Goal: Task Accomplishment & Management: Check status

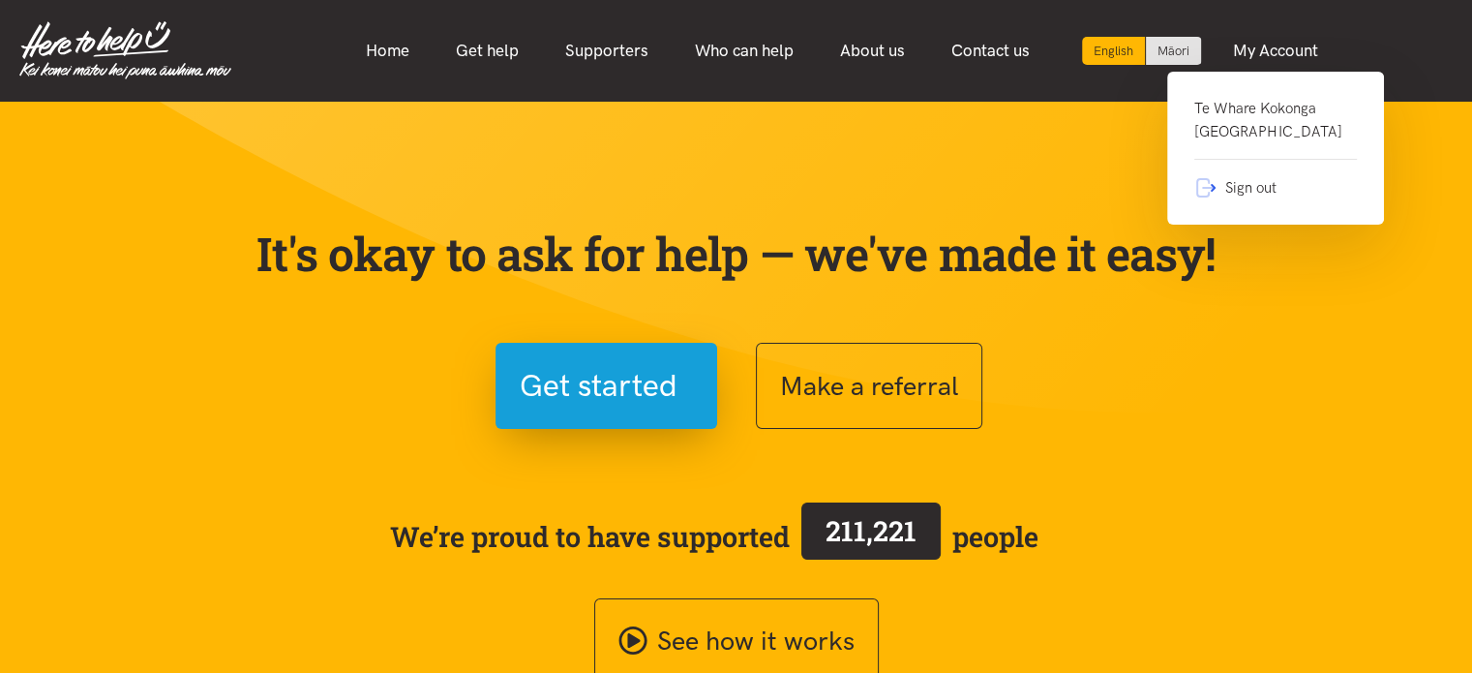
click at [1220, 135] on link "Te Whare Kokonga [GEOGRAPHIC_DATA]" at bounding box center [1275, 128] width 163 height 63
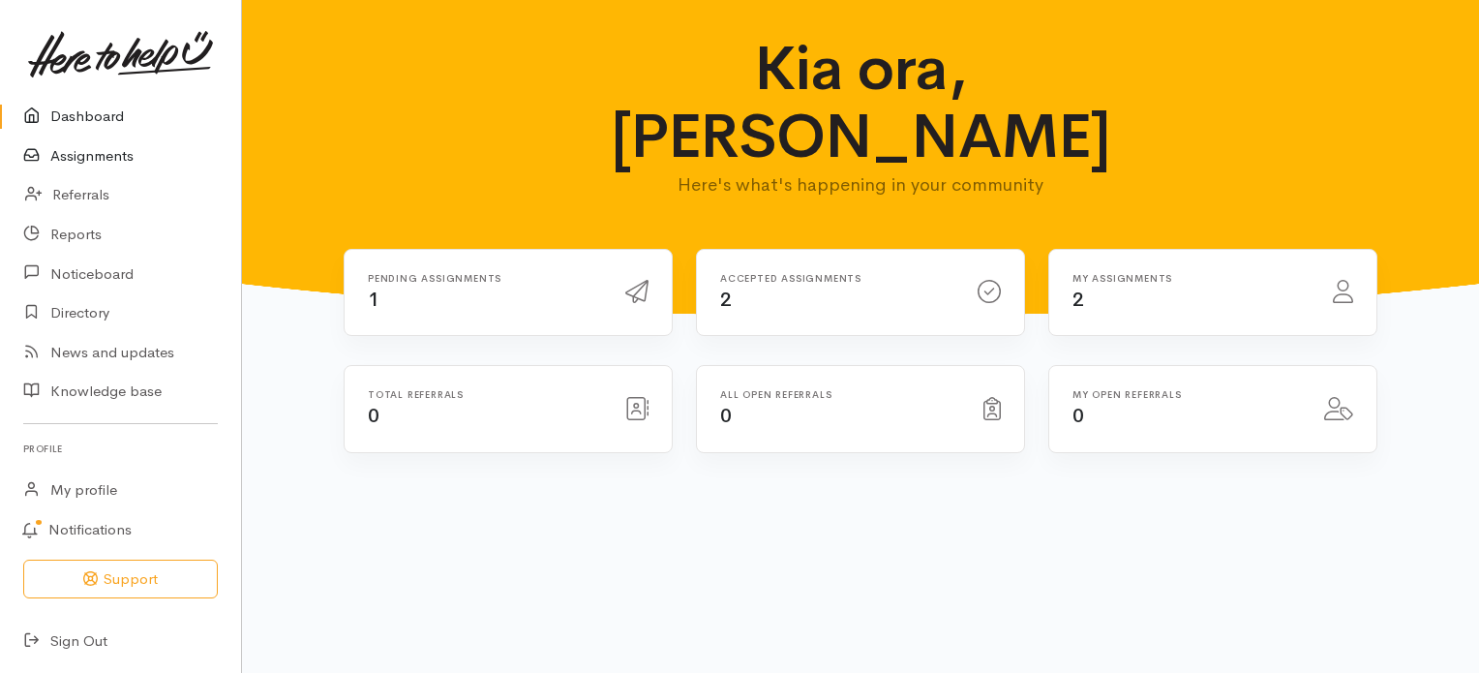
click at [90, 158] on link "Assignments" at bounding box center [120, 156] width 241 height 40
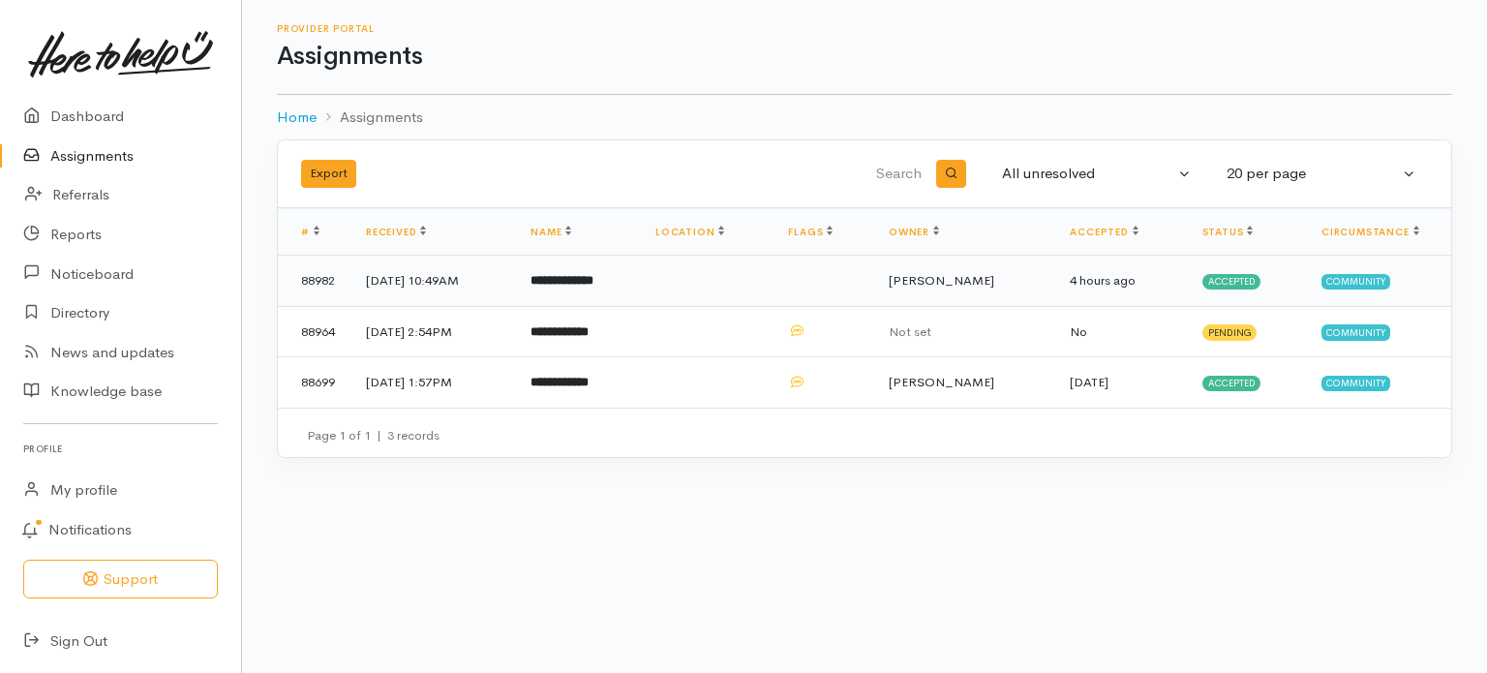
click at [593, 282] on b "**********" at bounding box center [561, 280] width 63 height 13
